Goal: Navigation & Orientation: Find specific page/section

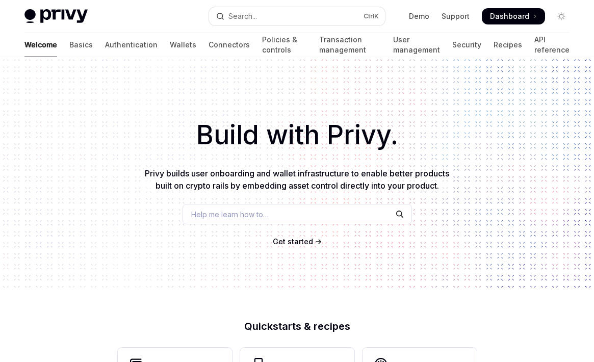
scroll to position [448, 0]
